Goal: Communication & Community: Answer question/provide support

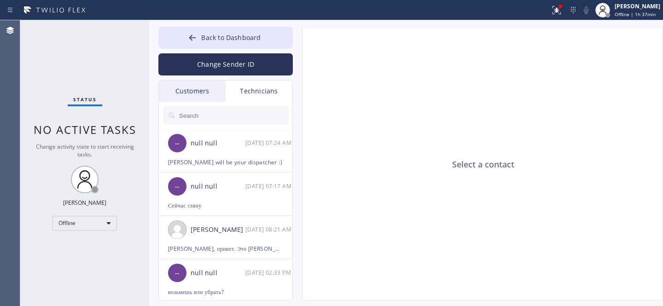
click at [210, 95] on div "Customers" at bounding box center [192, 91] width 67 height 21
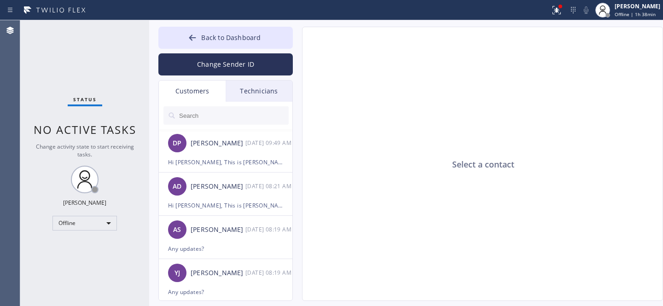
click at [209, 111] on input "text" at bounding box center [233, 115] width 111 height 18
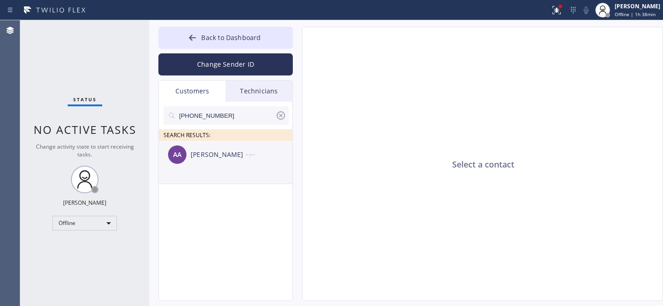
click at [200, 162] on div "AA [PERSON_NAME] --:--" at bounding box center [226, 155] width 134 height 28
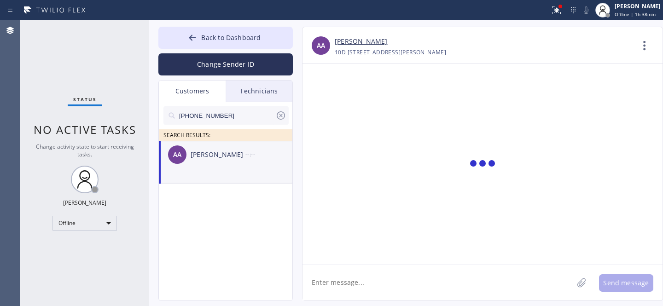
scroll to position [617, 0]
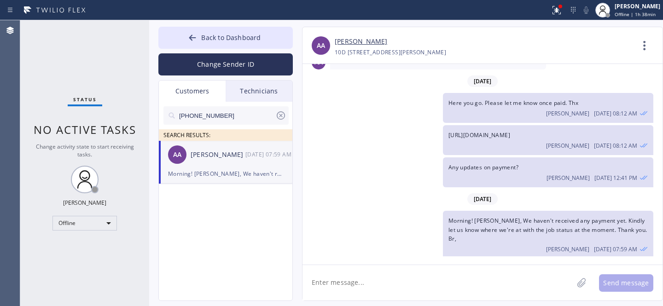
click at [224, 163] on div "AA [PERSON_NAME] [DATE] 07:59 AM" at bounding box center [226, 155] width 134 height 28
click at [367, 290] on textarea at bounding box center [437, 282] width 271 height 35
paste textarea "Hi [PERSON_NAME], We would like to inform you that we are unable to issue a ref…"
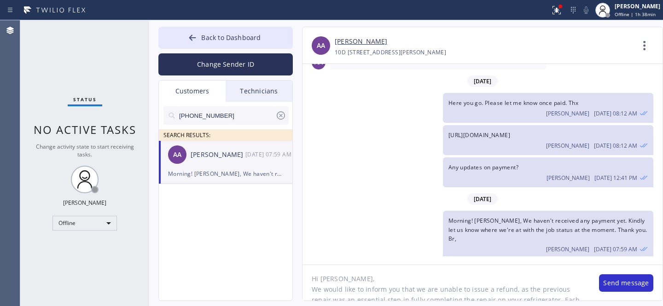
scroll to position [0, 0]
type textarea "Hi [PERSON_NAME], We would like to inform you that we are unable to issue a ref…"
click at [624, 285] on button "Send message" at bounding box center [626, 282] width 54 height 17
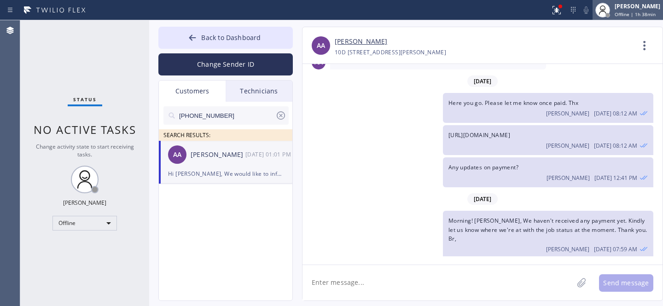
scroll to position [733, 0]
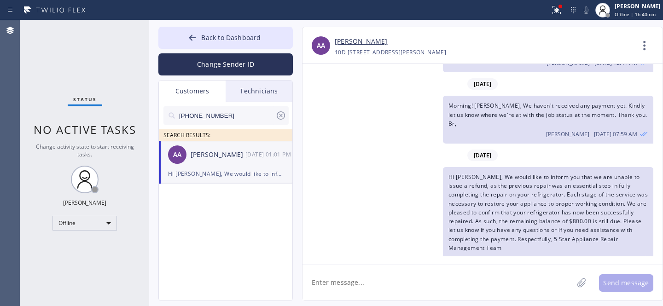
click at [281, 114] on icon at bounding box center [280, 115] width 11 height 11
drag, startPoint x: 223, startPoint y: 35, endPoint x: 353, endPoint y: 10, distance: 132.7
click at [223, 35] on span "Back to Dashboard" at bounding box center [230, 37] width 59 height 9
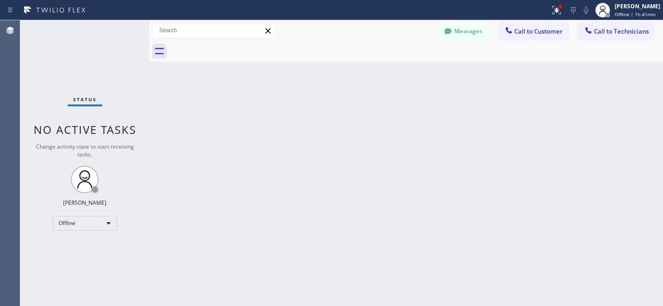
click at [479, 29] on button "Messages" at bounding box center [463, 31] width 51 height 17
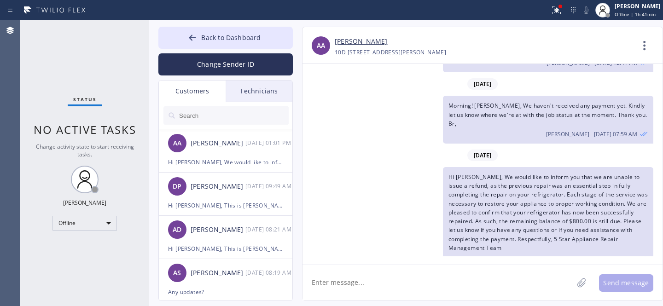
click at [227, 120] on input "text" at bounding box center [233, 115] width 111 height 18
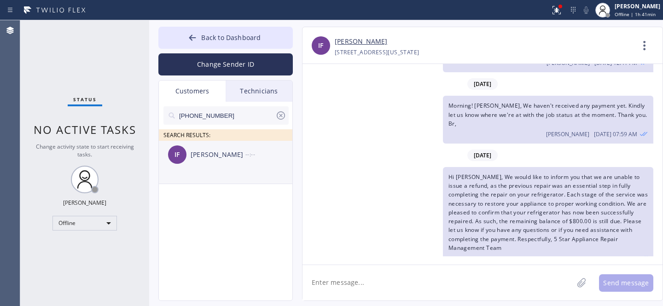
click at [208, 160] on div "IF [PERSON_NAME] --:--" at bounding box center [226, 155] width 134 height 28
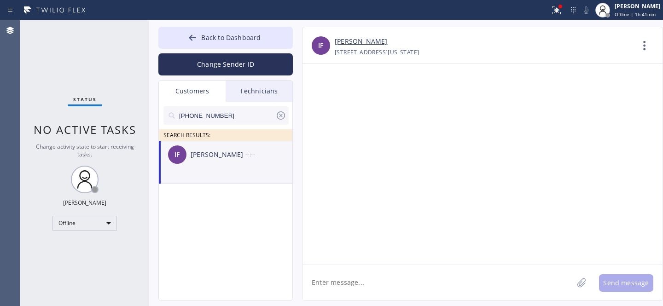
scroll to position [0, 0]
drag, startPoint x: 393, startPoint y: 283, endPoint x: 403, endPoint y: 273, distance: 14.0
click at [393, 283] on textarea at bounding box center [437, 282] width 271 height 35
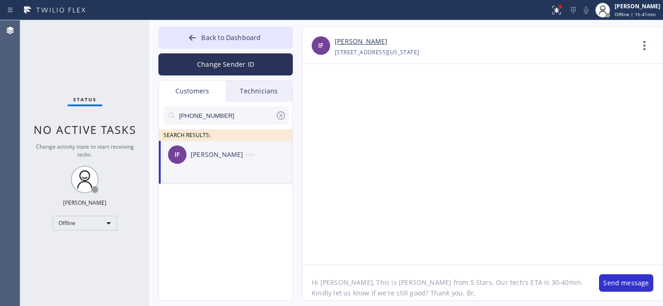
click at [487, 283] on textarea "Hi [PERSON_NAME], This is [PERSON_NAME] from 5 Stars. Our tech's ETA is 30-40mi…" at bounding box center [445, 282] width 287 height 35
drag, startPoint x: 491, startPoint y: 284, endPoint x: 567, endPoint y: 285, distance: 76.0
click at [491, 284] on textarea "Hi [PERSON_NAME], This is [PERSON_NAME] from 5 Stars. Our tech's ETA is 30-40 m…" at bounding box center [445, 282] width 287 height 35
click at [524, 297] on textarea "Hi [PERSON_NAME], This is [PERSON_NAME] from 5 Stars. Our tech's ETA is 30-40 m…" at bounding box center [445, 282] width 287 height 35
click at [476, 282] on textarea "Hi [PERSON_NAME], This is [PERSON_NAME] from 5 Stars. Our tech's ETA is 30-40 m…" at bounding box center [445, 282] width 287 height 35
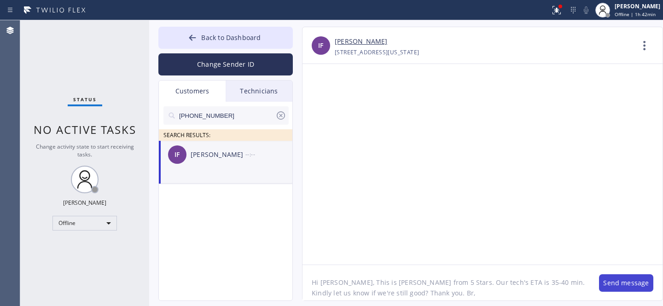
type textarea "Hi [PERSON_NAME], This is [PERSON_NAME] from 5 Stars. Our tech's ETA is 35-40 m…"
click at [615, 285] on button "Send message" at bounding box center [626, 282] width 54 height 17
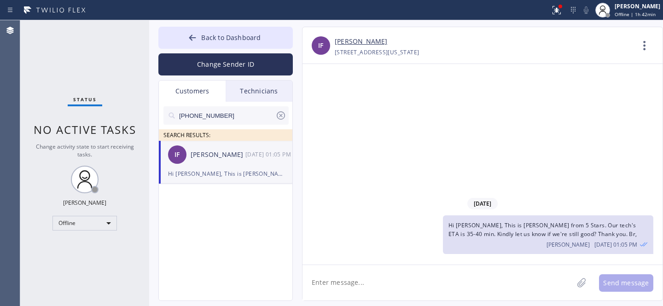
click at [283, 116] on icon at bounding box center [280, 115] width 11 height 11
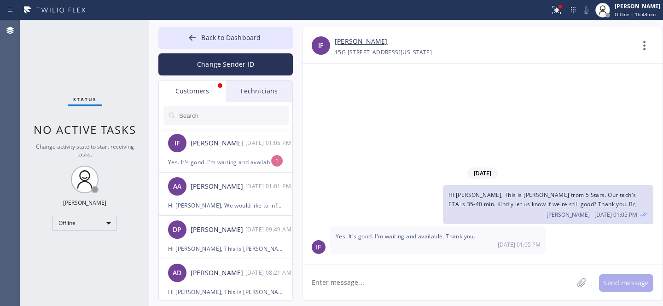
click at [234, 145] on div "[PERSON_NAME]" at bounding box center [218, 143] width 55 height 11
click at [419, 286] on textarea at bounding box center [437, 282] width 271 height 35
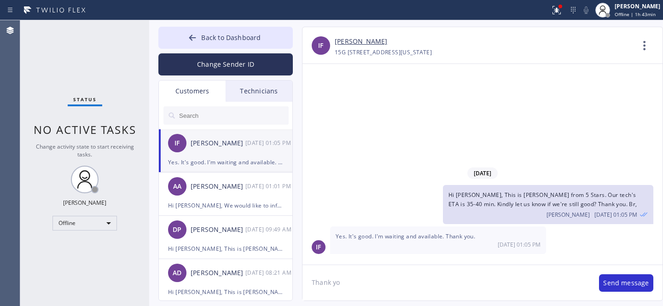
type textarea "Thank you"
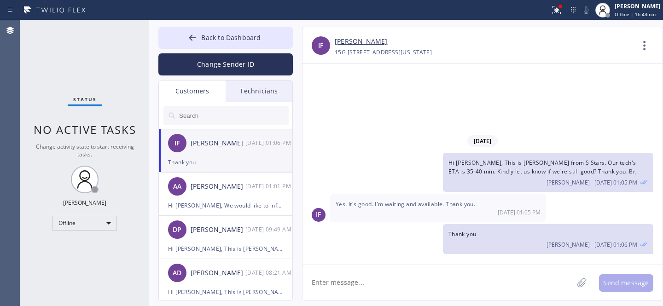
click at [207, 39] on span "Back to Dashboard" at bounding box center [230, 37] width 59 height 9
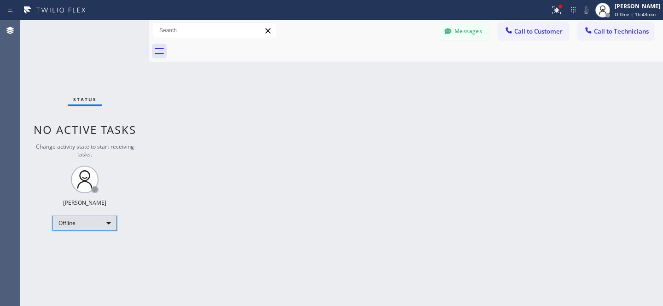
click at [73, 226] on div "Offline" at bounding box center [84, 223] width 64 height 15
drag, startPoint x: 71, startPoint y: 243, endPoint x: 105, endPoint y: 227, distance: 38.1
click at [71, 243] on li "Available" at bounding box center [84, 246] width 63 height 11
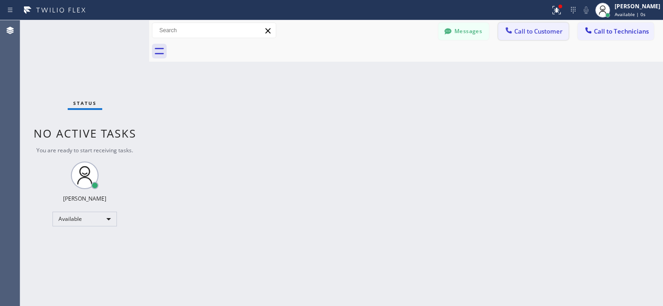
click at [522, 33] on span "Call to Customer" at bounding box center [538, 31] width 48 height 8
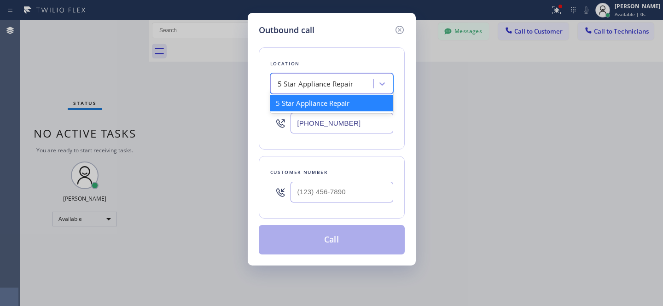
click at [311, 87] on div "5 Star Appliance Repair" at bounding box center [316, 84] width 76 height 11
paste input "[PHONE_NUMBER]"
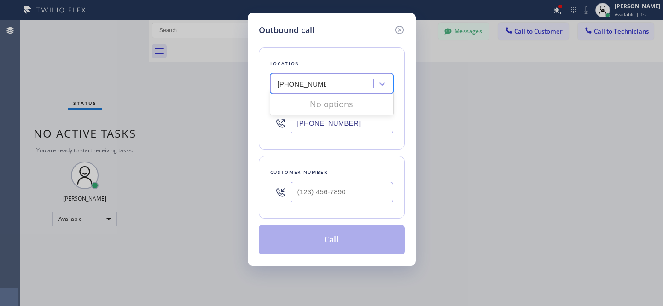
type input "[PHONE_NUMBER]"
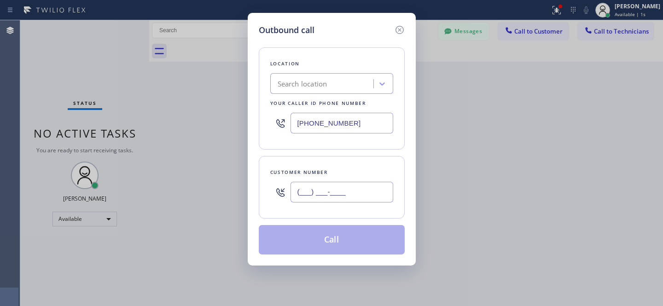
click at [353, 188] on input "(___) ___-____" at bounding box center [342, 192] width 103 height 21
paste input "305) 970-2570"
type input "[PHONE_NUMBER]"
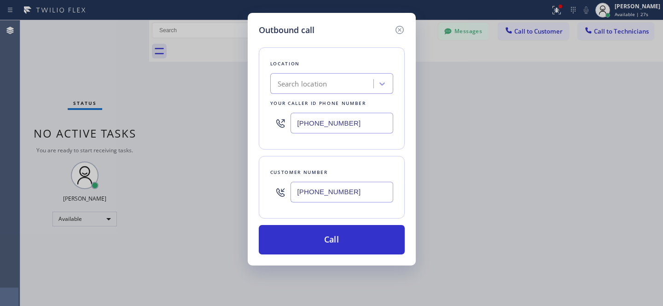
click at [325, 83] on div "Search location" at bounding box center [303, 84] width 50 height 11
paste input "KitchenAid Repair [GEOGRAPHIC_DATA]"
type input "KitchenAid Repair [GEOGRAPHIC_DATA]"
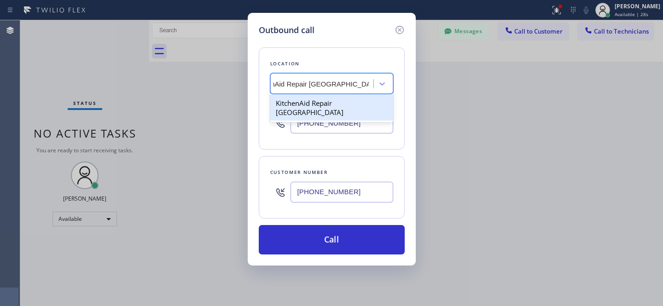
click at [317, 105] on div "KitchenAid Repair [GEOGRAPHIC_DATA]" at bounding box center [331, 108] width 123 height 26
type input "[PHONE_NUMBER]"
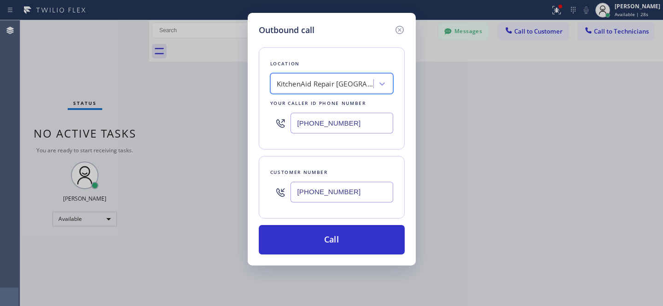
scroll to position [0, 1]
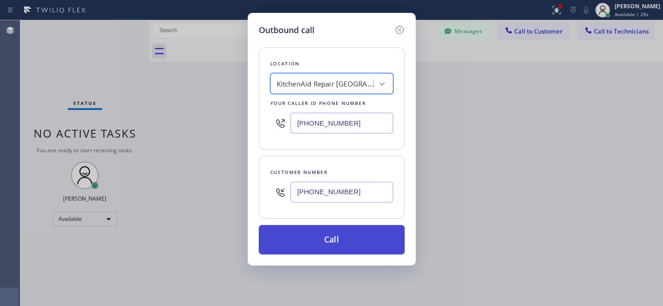
click at [351, 238] on button "Call" at bounding box center [332, 239] width 146 height 29
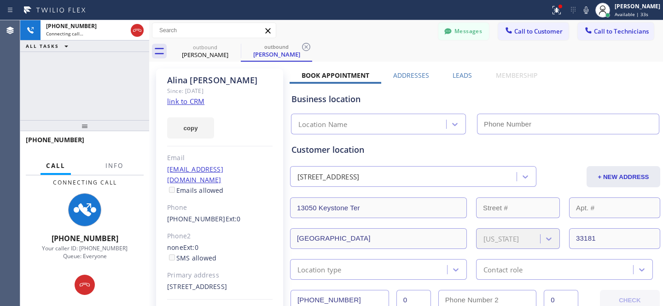
type input "[PHONE_NUMBER]"
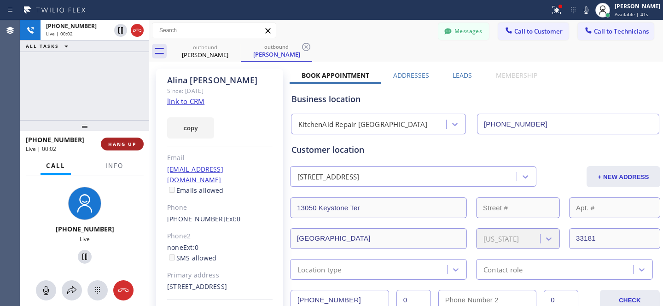
click at [128, 144] on span "HANG UP" at bounding box center [122, 144] width 28 height 6
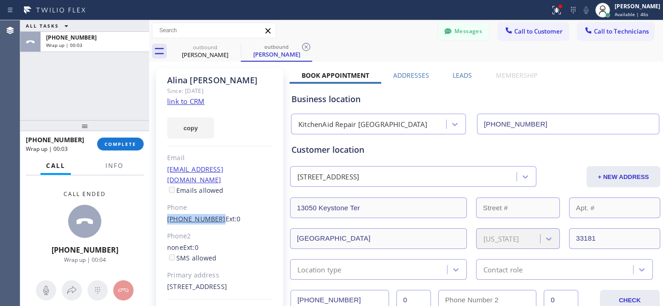
drag, startPoint x: 165, startPoint y: 209, endPoint x: 211, endPoint y: 207, distance: 46.1
click at [211, 207] on div "[PERSON_NAME] Since: [DATE] link to CRM copy Email [EMAIL_ADDRESS][DOMAIN_NAME]…" at bounding box center [219, 206] width 127 height 274
copy link "[PHONE_NUMBER]"
click at [450, 32] on button "Messages" at bounding box center [463, 31] width 51 height 17
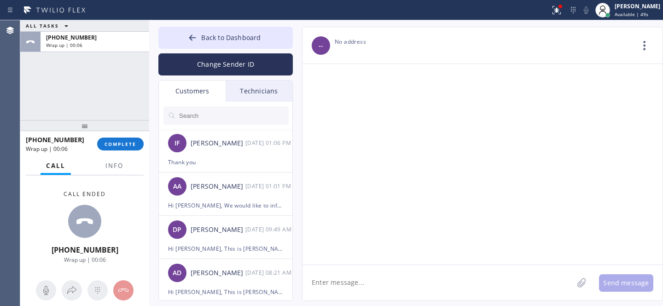
click at [209, 113] on input "text" at bounding box center [233, 115] width 111 height 18
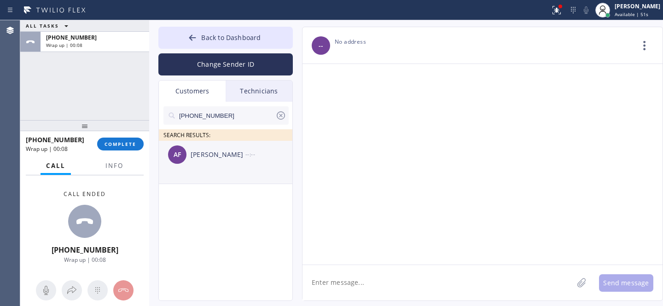
click at [204, 167] on div "AF [PERSON_NAME] --:--" at bounding box center [226, 155] width 134 height 28
drag, startPoint x: 394, startPoint y: 284, endPoint x: 401, endPoint y: 282, distance: 7.0
click at [395, 284] on textarea at bounding box center [437, 282] width 271 height 35
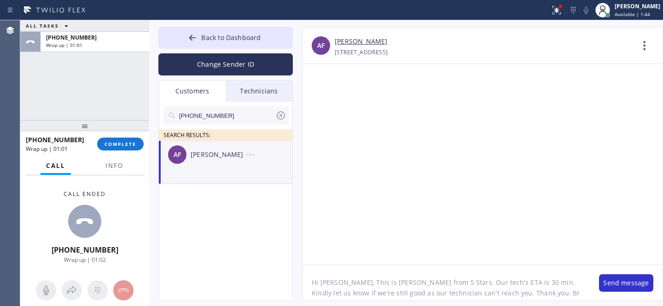
type textarea "Hi [PERSON_NAME], This is [PERSON_NAME] from 5 Stars. Our tech's ETA is 30 min.…"
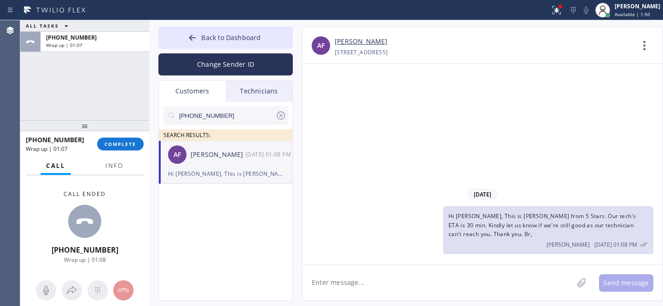
click at [279, 114] on icon at bounding box center [281, 115] width 8 height 8
drag, startPoint x: 194, startPoint y: 39, endPoint x: 160, endPoint y: 76, distance: 50.2
click at [193, 38] on icon at bounding box center [192, 37] width 9 height 9
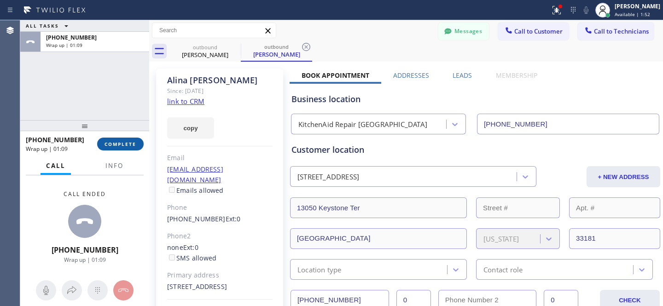
click at [122, 141] on span "COMPLETE" at bounding box center [121, 144] width 32 height 6
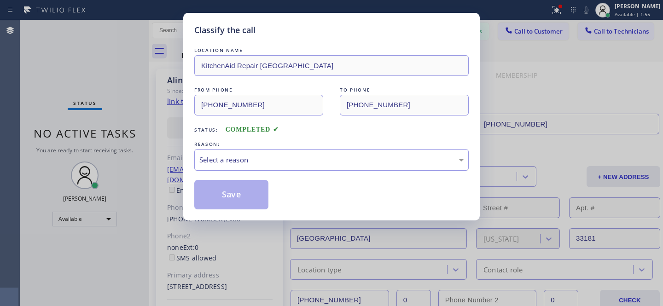
click at [299, 156] on div "Select a reason" at bounding box center [331, 160] width 264 height 11
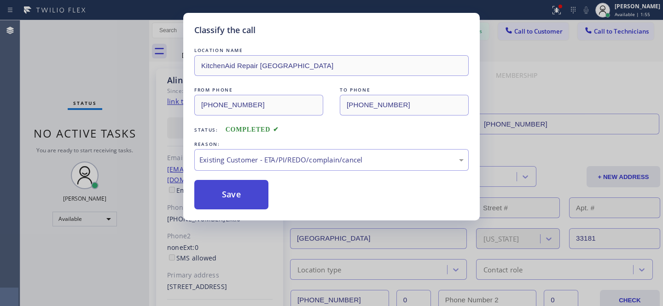
click at [258, 187] on button "Save" at bounding box center [231, 194] width 74 height 29
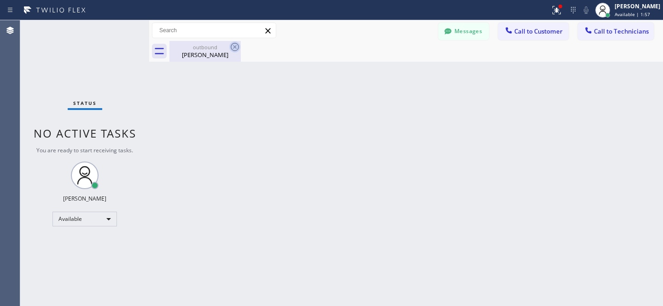
click at [236, 47] on icon at bounding box center [234, 46] width 11 height 11
click at [83, 213] on div "Available" at bounding box center [84, 219] width 64 height 15
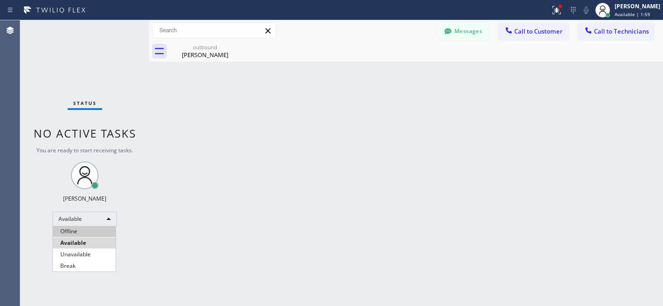
click at [87, 229] on li "Offline" at bounding box center [84, 231] width 63 height 11
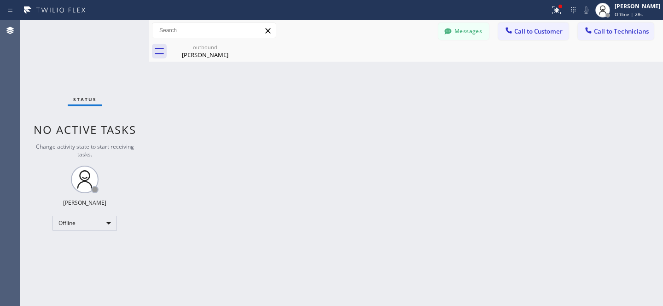
click at [186, 48] on div "outbound" at bounding box center [205, 47] width 70 height 7
drag, startPoint x: 444, startPoint y: 35, endPoint x: 219, endPoint y: 120, distance: 240.1
click at [444, 35] on icon at bounding box center [447, 31] width 9 height 9
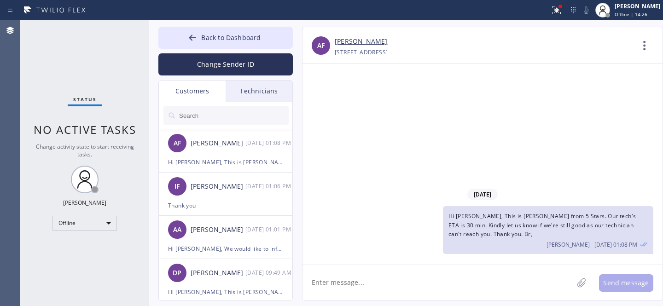
click at [215, 115] on input "text" at bounding box center [233, 115] width 111 height 18
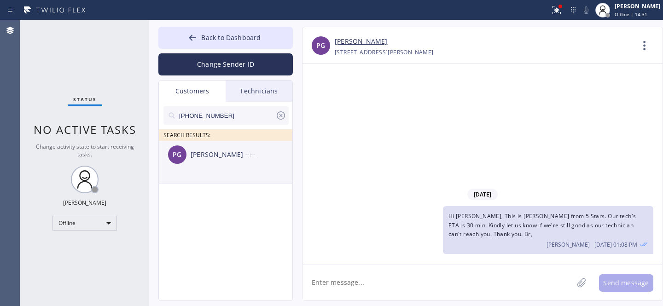
click at [204, 164] on div "PG [PERSON_NAME] --:--" at bounding box center [226, 155] width 134 height 28
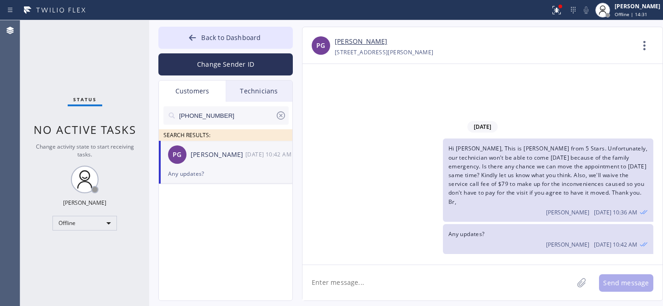
click at [390, 283] on textarea at bounding box center [437, 282] width 271 height 35
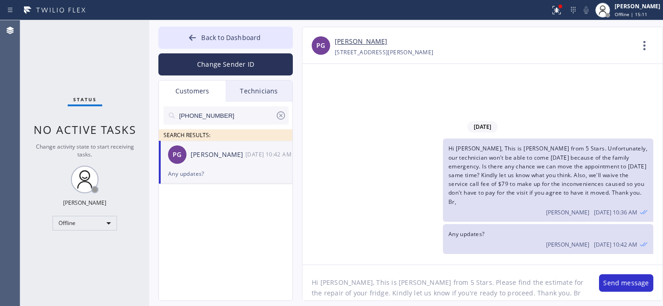
type textarea "Hi [PERSON_NAME], This is [PERSON_NAME] from 5 Stars. Please find the estimate …"
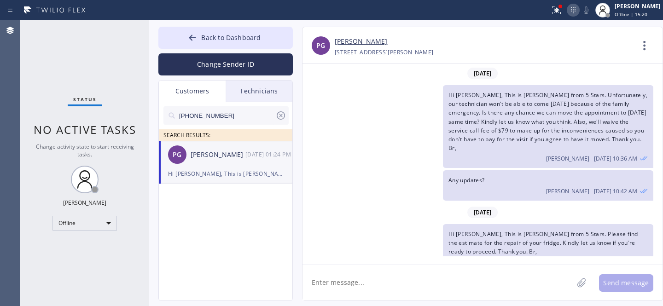
scroll to position [7, 0]
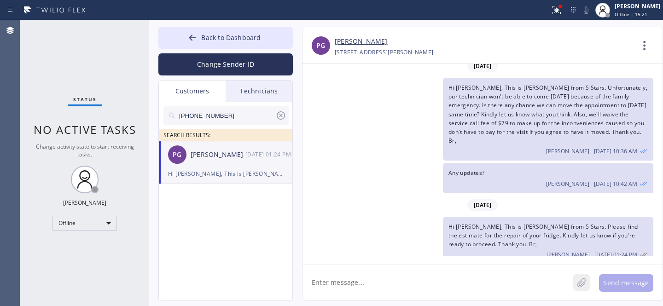
click at [585, 288] on icon at bounding box center [581, 283] width 9 height 12
click at [626, 281] on button "Send message" at bounding box center [626, 282] width 54 height 17
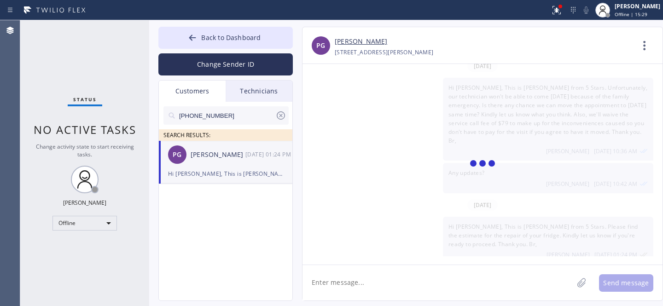
scroll to position [86, 0]
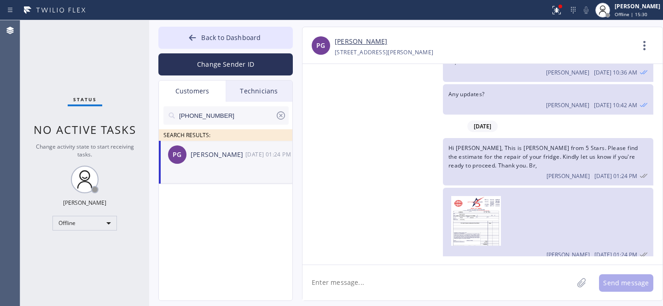
click at [281, 117] on icon at bounding box center [280, 115] width 11 height 11
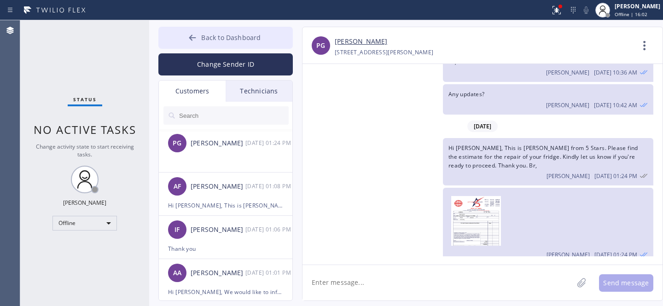
click at [214, 36] on span "Back to Dashboard" at bounding box center [230, 37] width 59 height 9
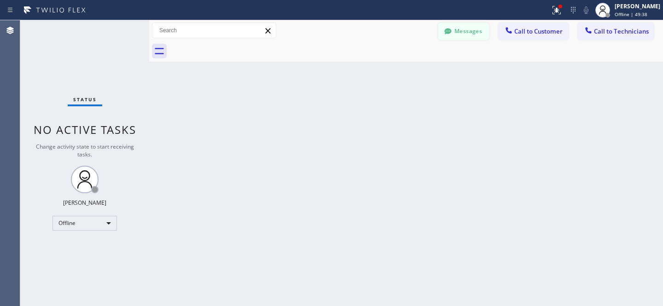
click at [472, 29] on button "Messages" at bounding box center [463, 31] width 51 height 17
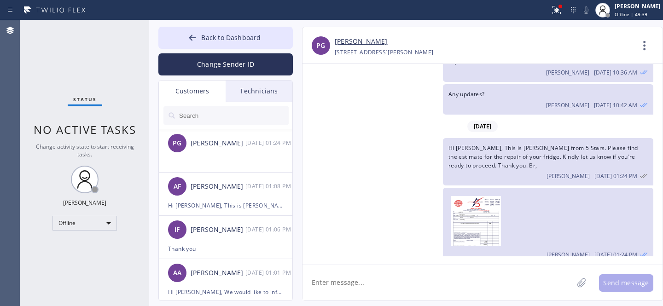
click at [212, 120] on input "text" at bounding box center [233, 115] width 111 height 18
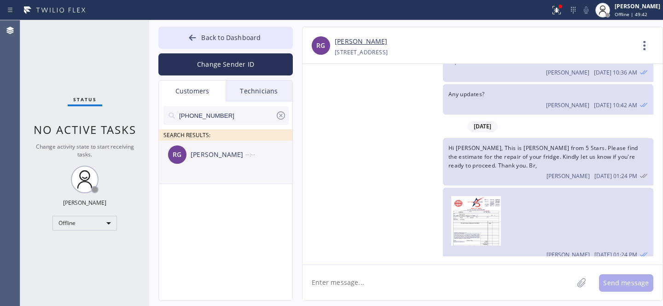
click at [213, 164] on div "RG [PERSON_NAME] --:--" at bounding box center [226, 155] width 134 height 28
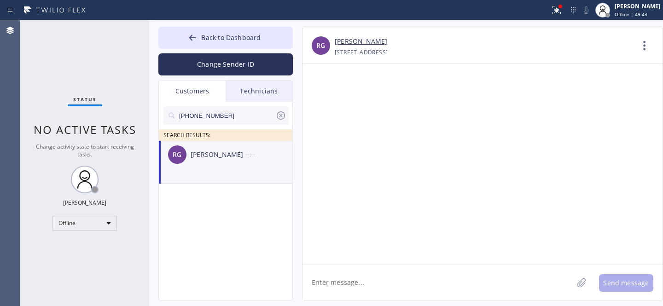
scroll to position [0, 0]
click at [369, 271] on textarea at bounding box center [437, 282] width 271 height 35
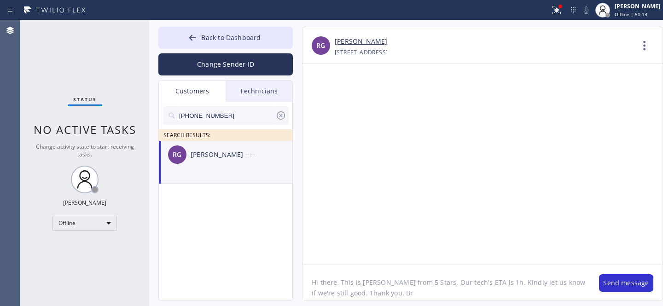
type textarea "Hi there, This is [PERSON_NAME] from 5 Stars. Our tech's ETA is 1h. Kindly let …"
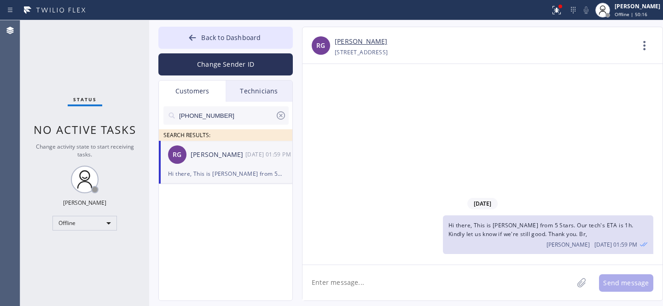
click at [281, 114] on icon at bounding box center [281, 115] width 8 height 8
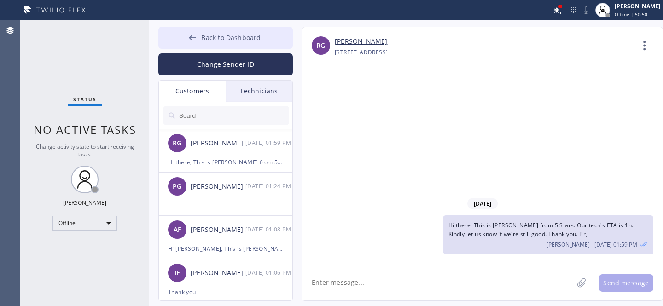
click at [197, 37] on icon at bounding box center [192, 37] width 9 height 9
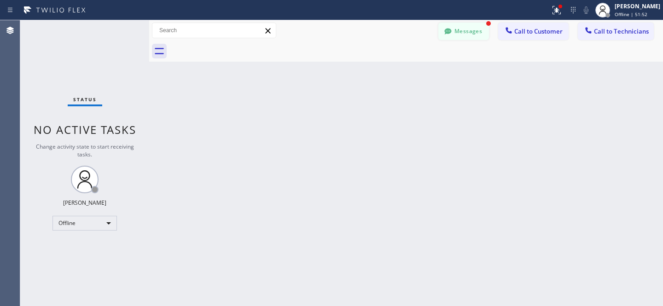
click at [461, 36] on button "Messages" at bounding box center [463, 31] width 51 height 17
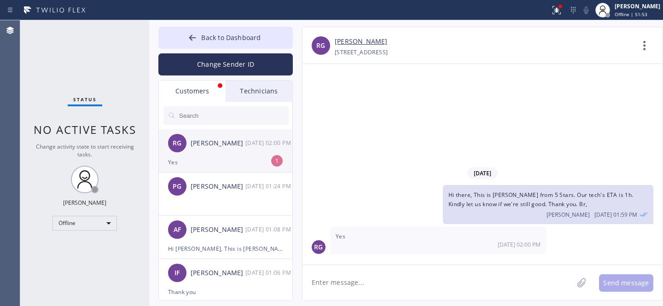
click at [215, 151] on div "RG [PERSON_NAME] [DATE] 02:00 PM" at bounding box center [226, 143] width 134 height 28
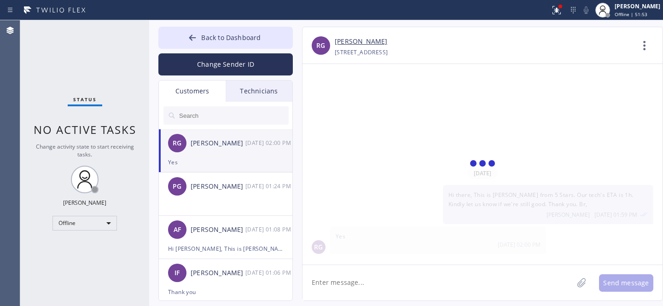
click at [402, 278] on textarea at bounding box center [437, 282] width 271 height 35
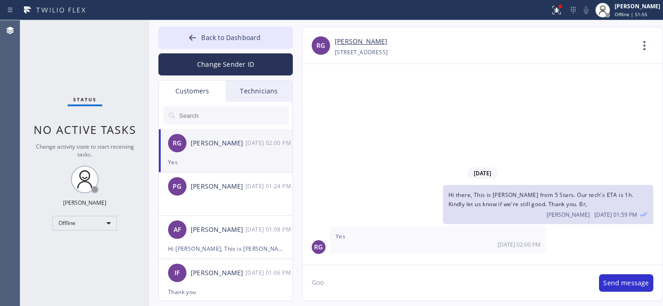
type textarea "Good"
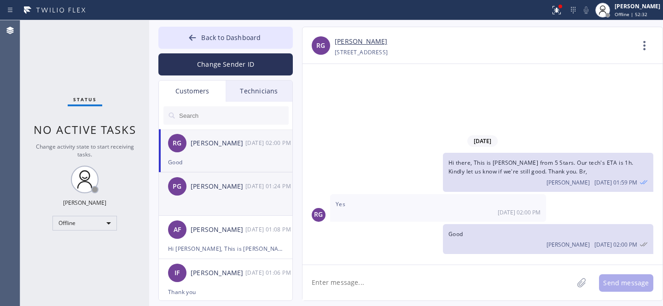
click at [218, 216] on li "PG [PERSON_NAME] [DATE] 01:24 PM" at bounding box center [226, 237] width 134 height 43
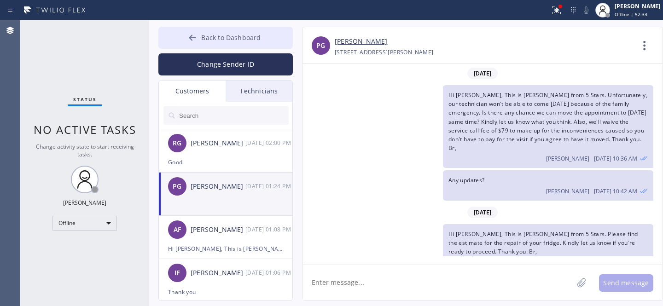
scroll to position [86, 0]
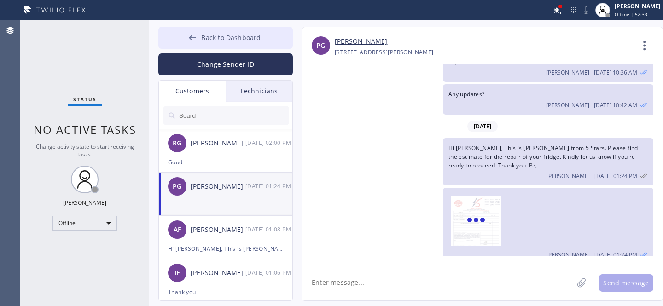
click at [203, 36] on span "Back to Dashboard" at bounding box center [230, 37] width 59 height 9
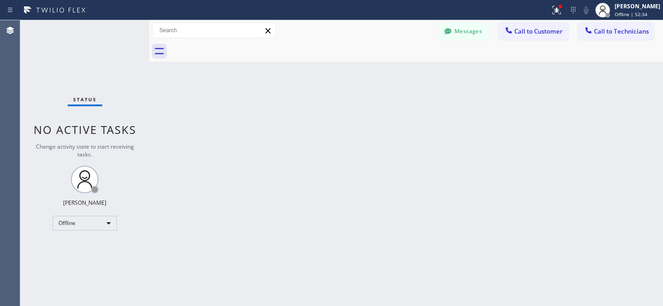
click at [446, 24] on button "Messages" at bounding box center [463, 31] width 51 height 17
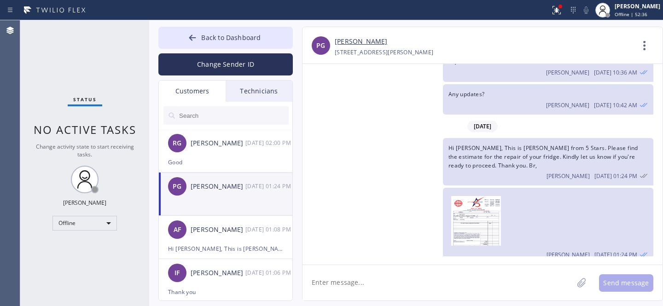
drag, startPoint x: 192, startPoint y: 39, endPoint x: 327, endPoint y: 147, distance: 173.0
click at [206, 47] on button "Back to Dashboard" at bounding box center [225, 38] width 134 height 22
